Goal: Task Accomplishment & Management: Manage account settings

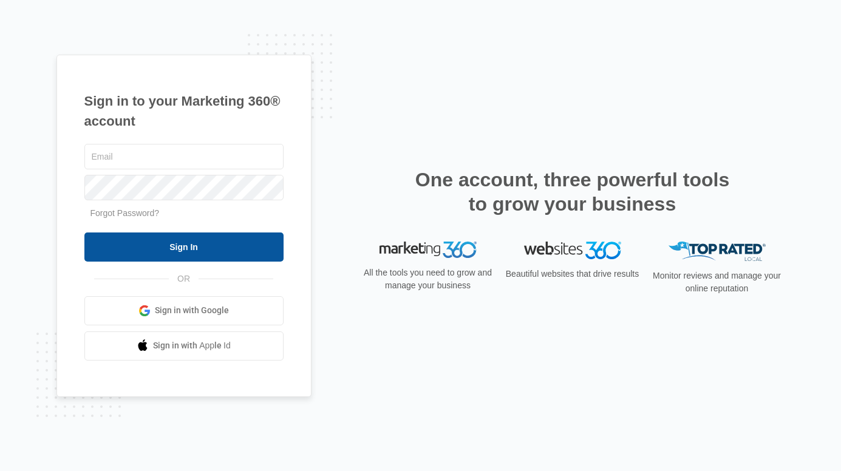
type input "[EMAIL_ADDRESS][DOMAIN_NAME]"
click at [198, 242] on input "Sign In" at bounding box center [183, 247] width 199 height 29
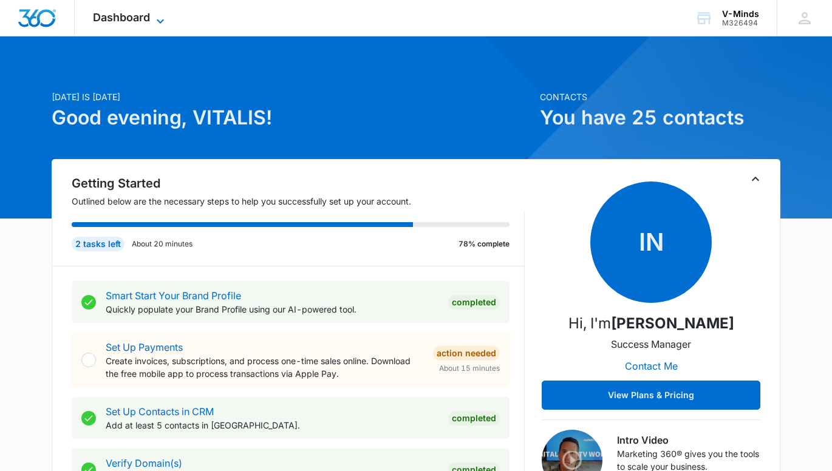
click at [161, 16] on icon at bounding box center [160, 21] width 15 height 15
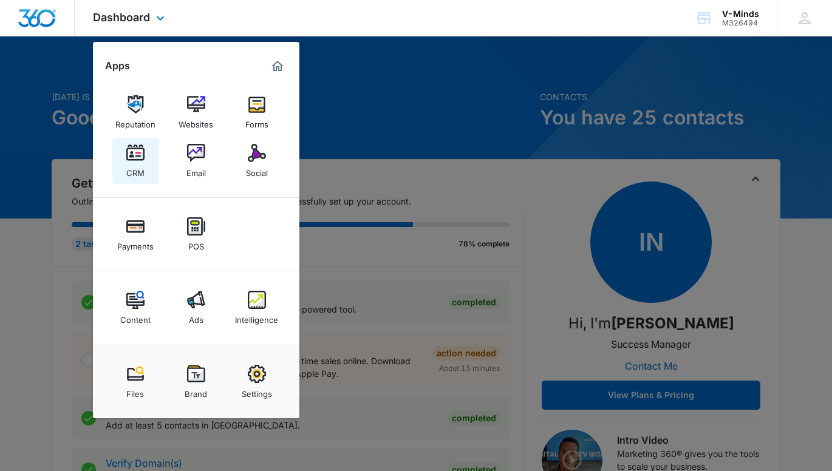
click at [137, 161] on img at bounding box center [135, 153] width 18 height 18
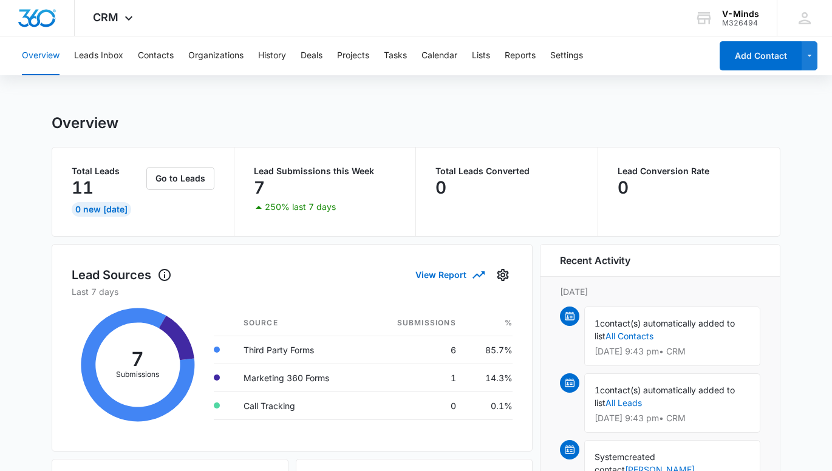
click at [330, 169] on p "Lead Submissions this Week" at bounding box center [325, 171] width 143 height 8
click at [176, 179] on button "Go to Leads" at bounding box center [180, 178] width 68 height 23
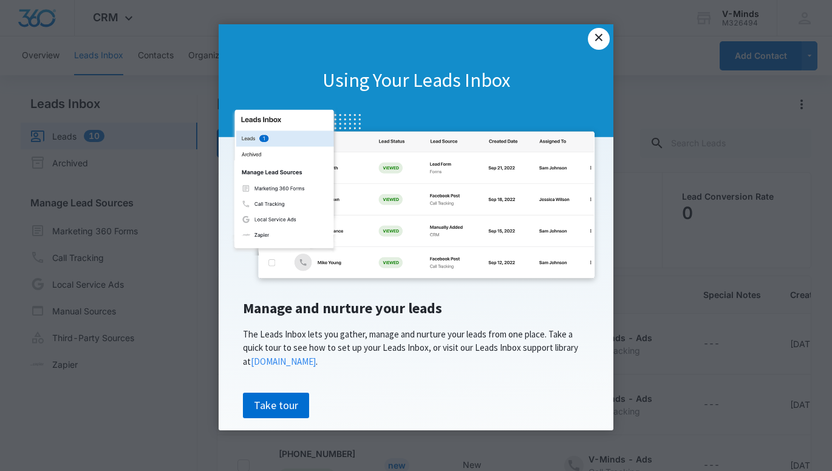
click at [605, 39] on link "×" at bounding box center [599, 39] width 22 height 22
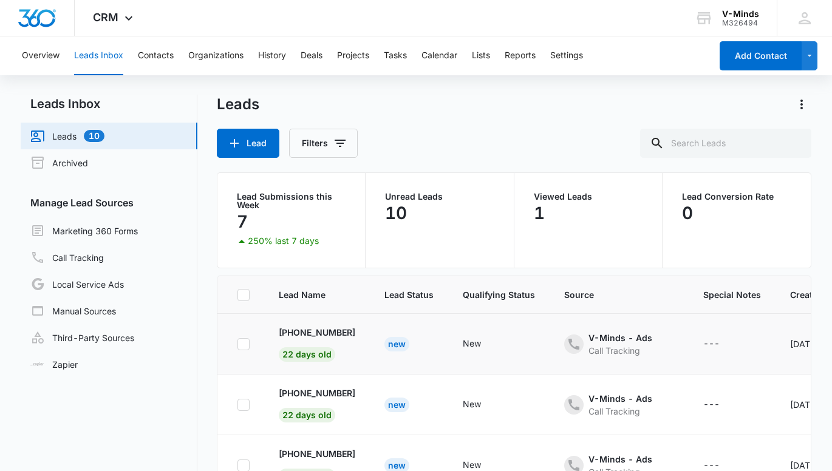
click at [406, 342] on div "New" at bounding box center [396, 344] width 25 height 15
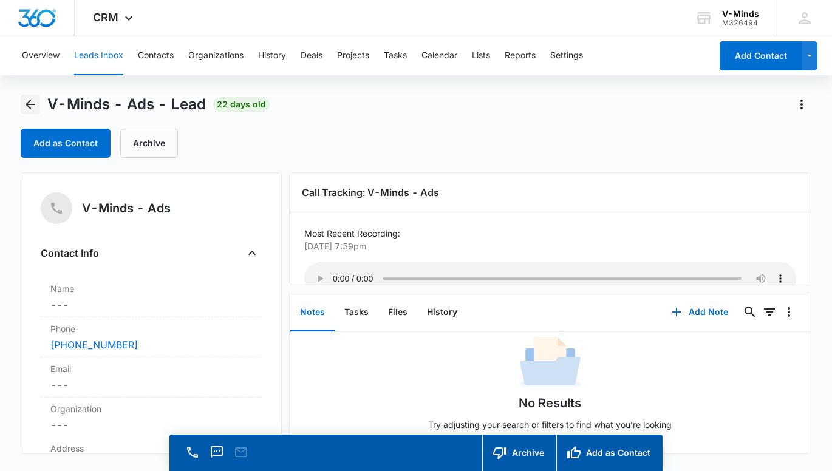
click at [31, 102] on icon "Back" at bounding box center [30, 104] width 15 height 15
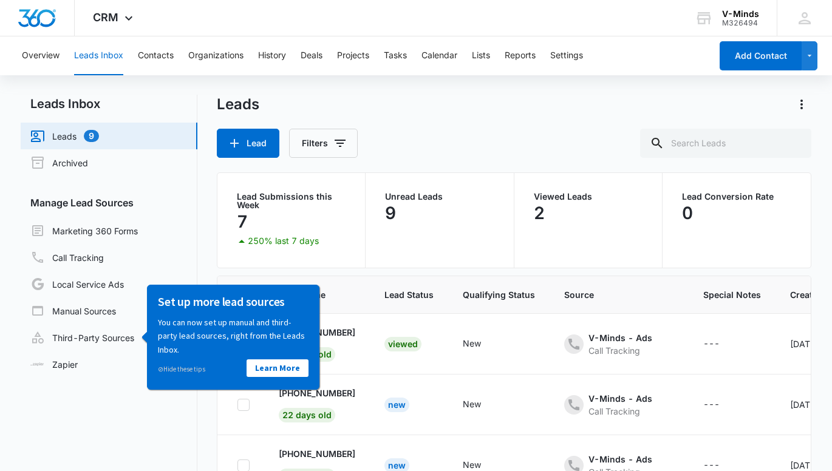
click at [205, 417] on div "Leads Inbox Leads 9 Archived Manage Lead Sources Marketing 360 Forms Call Track…" at bounding box center [416, 327] width 790 height 464
click at [208, 262] on div "Leads Inbox Leads 9 Archived Manage Lead Sources Marketing 360 Forms Call Track…" at bounding box center [416, 327] width 790 height 464
click at [203, 426] on div "Leads Inbox Leads 9 Archived Manage Lead Sources Marketing 360 Forms Call Track…" at bounding box center [416, 327] width 790 height 464
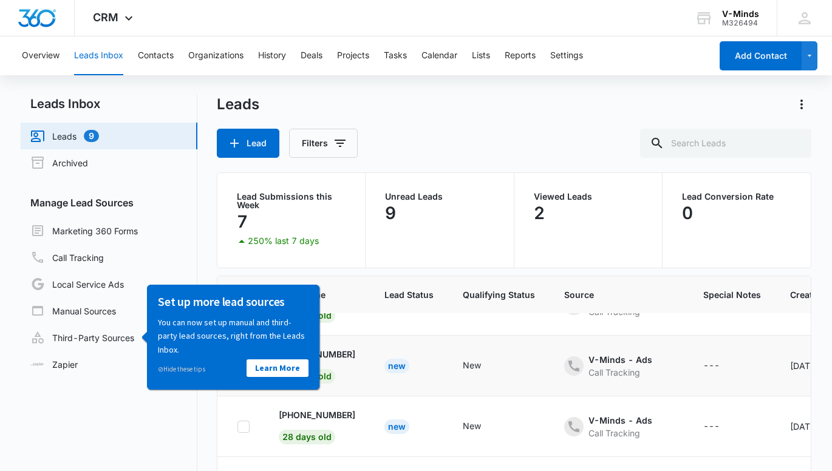
scroll to position [166, 0]
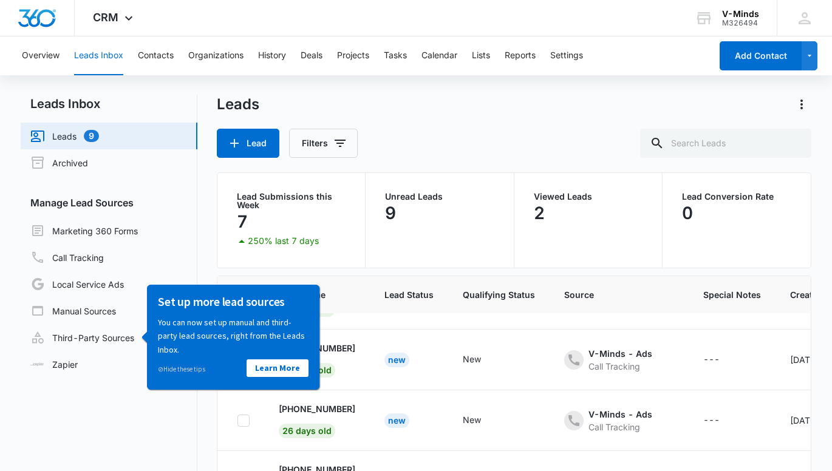
click at [204, 270] on div "Leads Inbox Leads 9 Archived Manage Lead Sources Marketing 360 Forms Call Track…" at bounding box center [416, 327] width 790 height 464
click at [149, 335] on div "Set up more lead sources You can now set up manual and third-party lead sources…" at bounding box center [232, 336] width 172 height 105
click at [200, 246] on div "Leads Inbox Leads 9 Archived Manage Lead Sources Marketing 360 Forms Call Track…" at bounding box center [416, 327] width 790 height 464
click at [817, 296] on main "Leads Inbox Leads 9 Archived Manage Lead Sources Marketing 360 Forms Call Track…" at bounding box center [416, 334] width 832 height 478
click at [106, 333] on link "Third-Party Sources" at bounding box center [82, 337] width 104 height 15
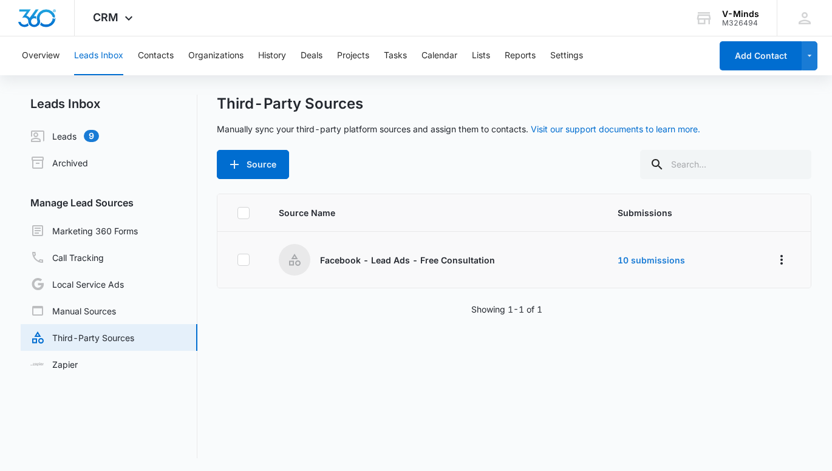
click at [631, 254] on td "10 submissions" at bounding box center [670, 260] width 134 height 56
click at [640, 263] on link "10 submissions" at bounding box center [650, 260] width 67 height 10
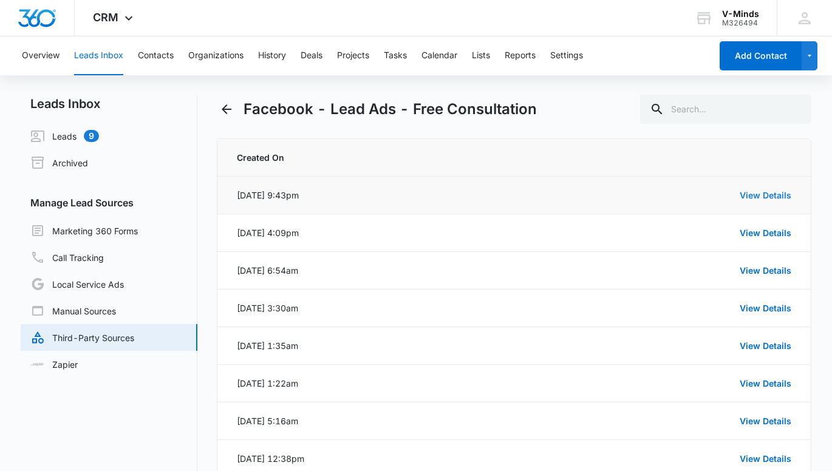
click at [749, 195] on link "View Details" at bounding box center [765, 195] width 52 height 10
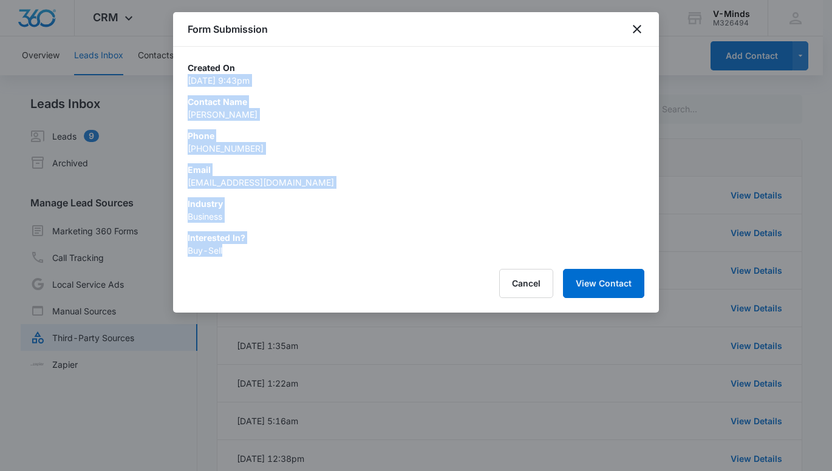
drag, startPoint x: 188, startPoint y: 82, endPoint x: 294, endPoint y: 256, distance: 204.1
click at [294, 256] on div "Created On [DATE] 9:43pm Contact Name [PERSON_NAME] Phone [PHONE_NUMBER] Email …" at bounding box center [416, 158] width 457 height 195
drag, startPoint x: 294, startPoint y: 256, endPoint x: 257, endPoint y: 216, distance: 54.6
click at [257, 216] on p "Business" at bounding box center [416, 216] width 457 height 13
click at [244, 214] on p "Business" at bounding box center [416, 216] width 457 height 13
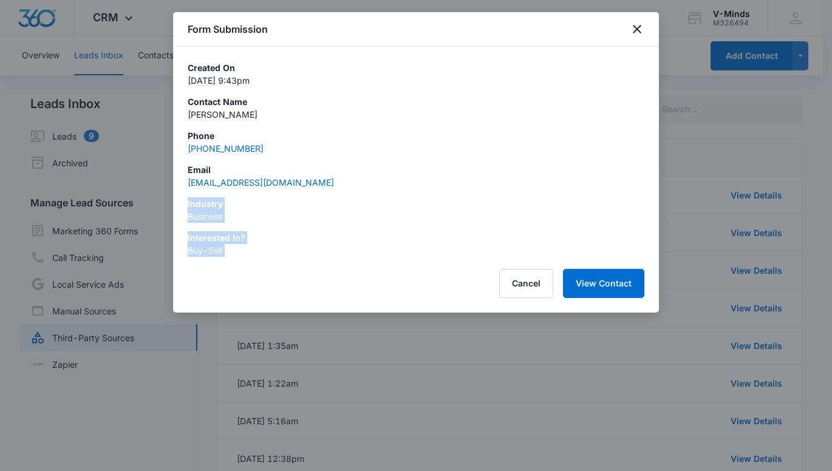
drag, startPoint x: 238, startPoint y: 259, endPoint x: 179, endPoint y: 205, distance: 79.5
click at [179, 205] on div "Form Submission Created On [DATE] 9:43pm Contact Name [PERSON_NAME] Phone [PHON…" at bounding box center [416, 162] width 486 height 301
drag, startPoint x: 179, startPoint y: 205, endPoint x: 239, endPoint y: 208, distance: 59.6
click at [239, 208] on p "Industry" at bounding box center [416, 203] width 457 height 13
click at [238, 213] on p "Business" at bounding box center [416, 216] width 457 height 13
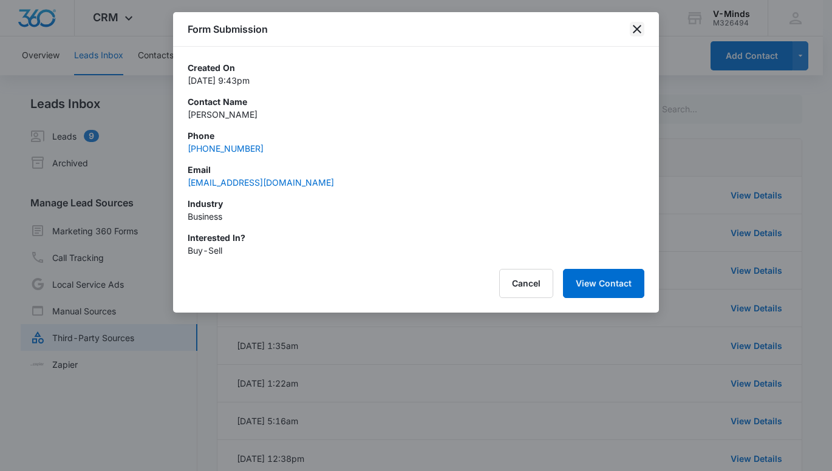
click at [639, 24] on icon "close" at bounding box center [637, 29] width 15 height 15
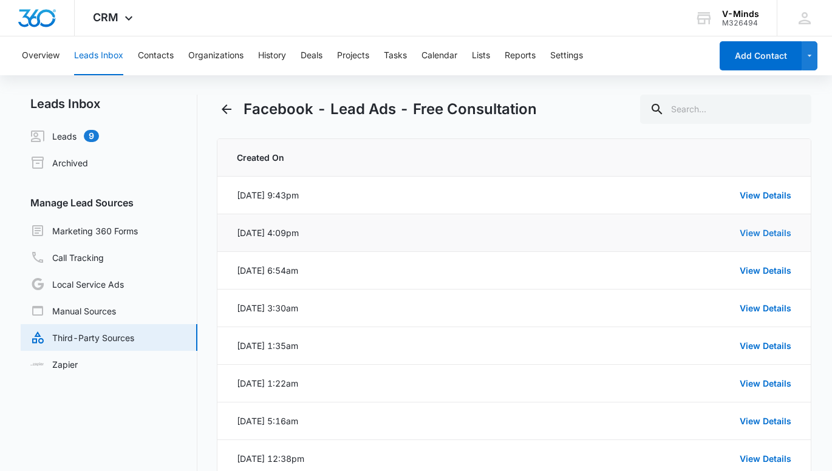
click at [773, 231] on link "View Details" at bounding box center [765, 233] width 52 height 10
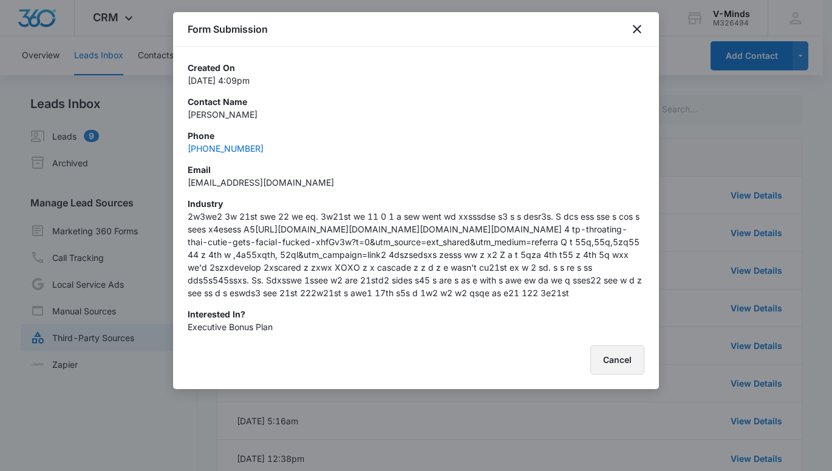
click at [613, 375] on button "Cancel" at bounding box center [617, 359] width 54 height 29
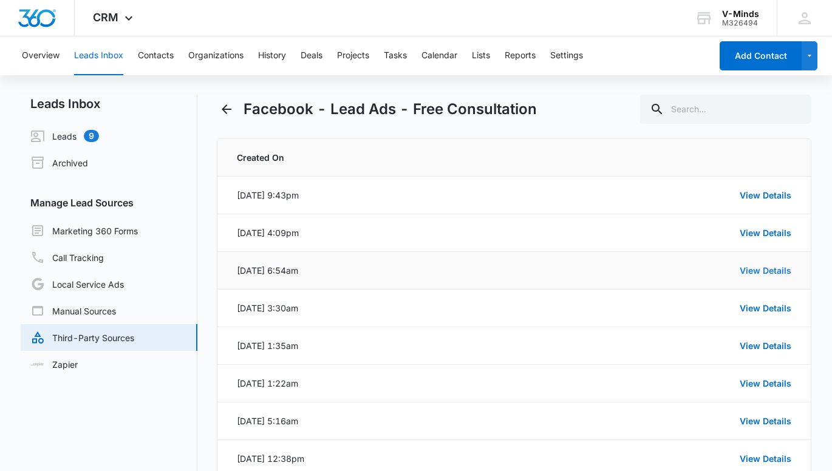
click at [766, 273] on link "View Details" at bounding box center [765, 270] width 52 height 10
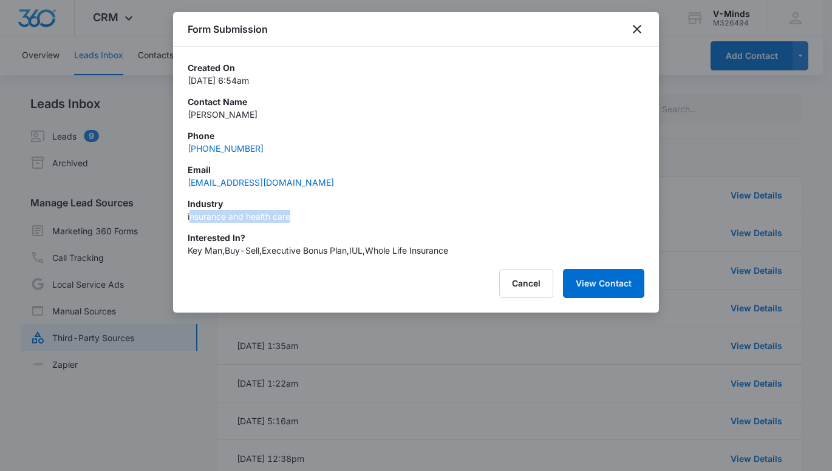
drag, startPoint x: 189, startPoint y: 217, endPoint x: 309, endPoint y: 217, distance: 120.2
click at [309, 217] on p "insurance and health care" at bounding box center [416, 216] width 457 height 13
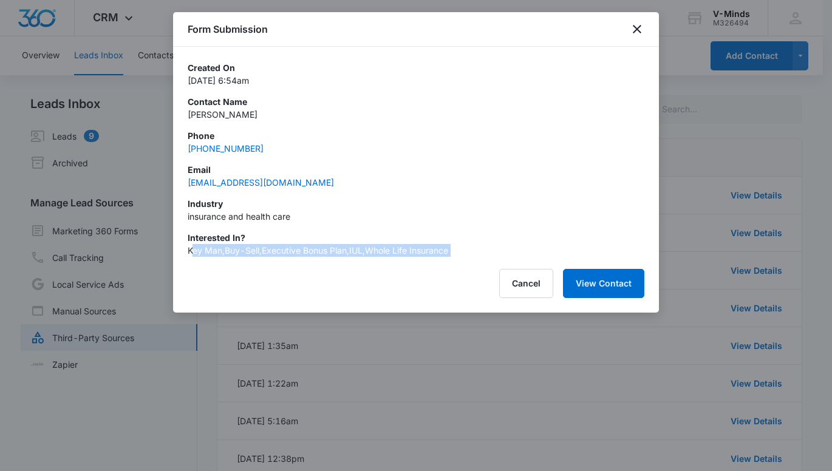
drag, startPoint x: 192, startPoint y: 250, endPoint x: 423, endPoint y: 273, distance: 231.9
click at [423, 273] on div "Form Submission Created On [DATE] 6:54am Contact Name [PERSON_NAME] Phone [PHON…" at bounding box center [416, 162] width 486 height 301
click at [610, 286] on button "View Contact" at bounding box center [603, 283] width 81 height 29
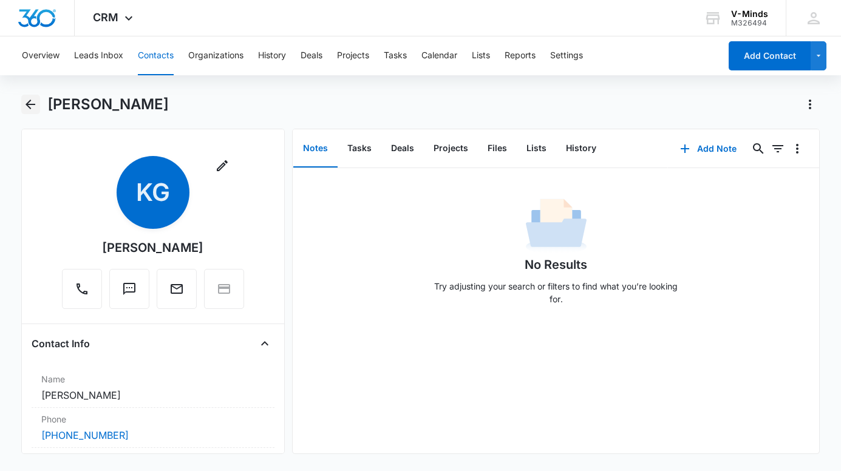
click at [33, 107] on icon "Back" at bounding box center [30, 104] width 15 height 15
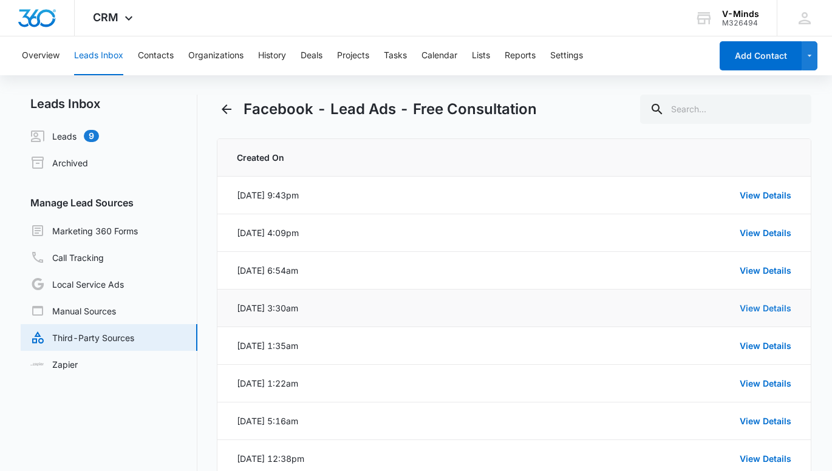
click at [764, 308] on link "View Details" at bounding box center [765, 308] width 52 height 10
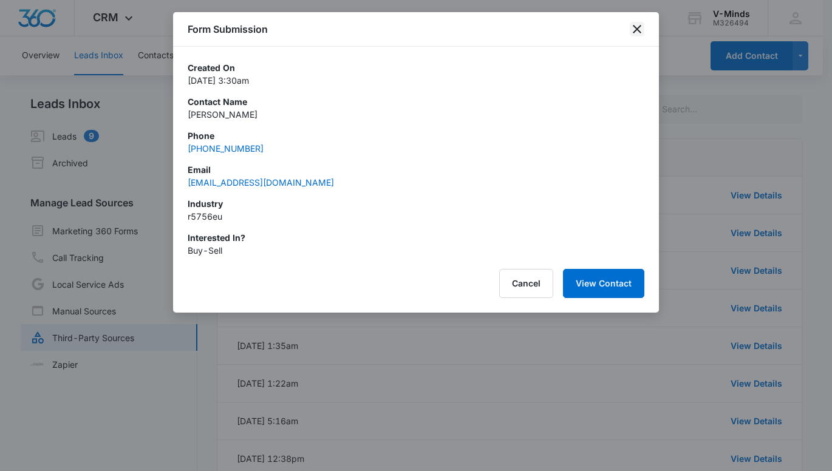
click at [642, 34] on icon "close" at bounding box center [637, 29] width 15 height 15
